Goal: Transaction & Acquisition: Download file/media

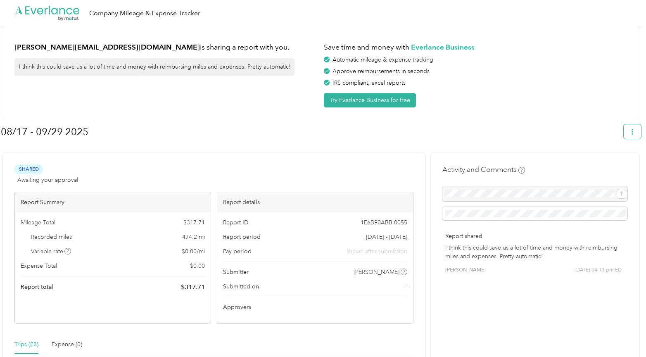
click at [633, 133] on icon "button" at bounding box center [632, 132] width 6 height 6
click at [618, 166] on span "Download" at bounding box center [612, 170] width 27 height 9
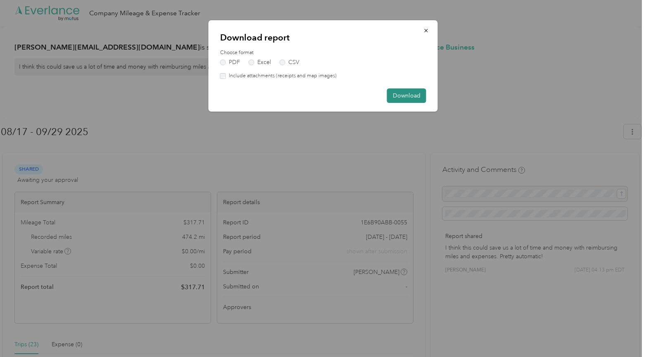
click at [410, 97] on button "Download" at bounding box center [406, 95] width 39 height 14
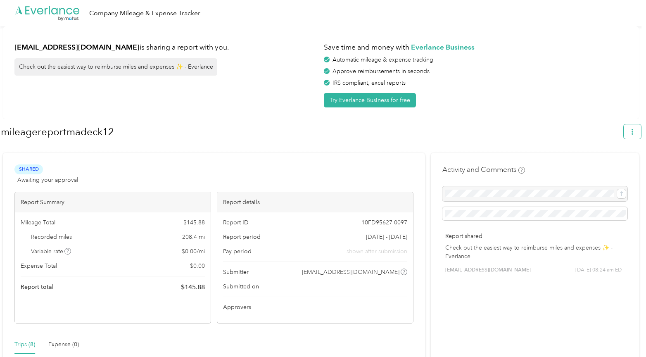
click at [634, 130] on icon "button" at bounding box center [632, 132] width 6 height 6
click at [614, 166] on span "Download" at bounding box center [612, 170] width 27 height 9
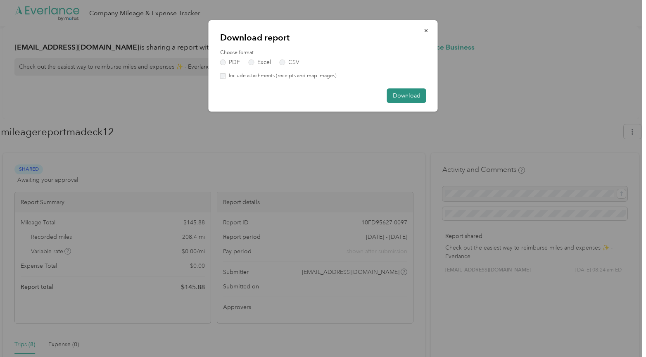
click at [396, 97] on button "Download" at bounding box center [406, 95] width 39 height 14
